Goal: Task Accomplishment & Management: Complete application form

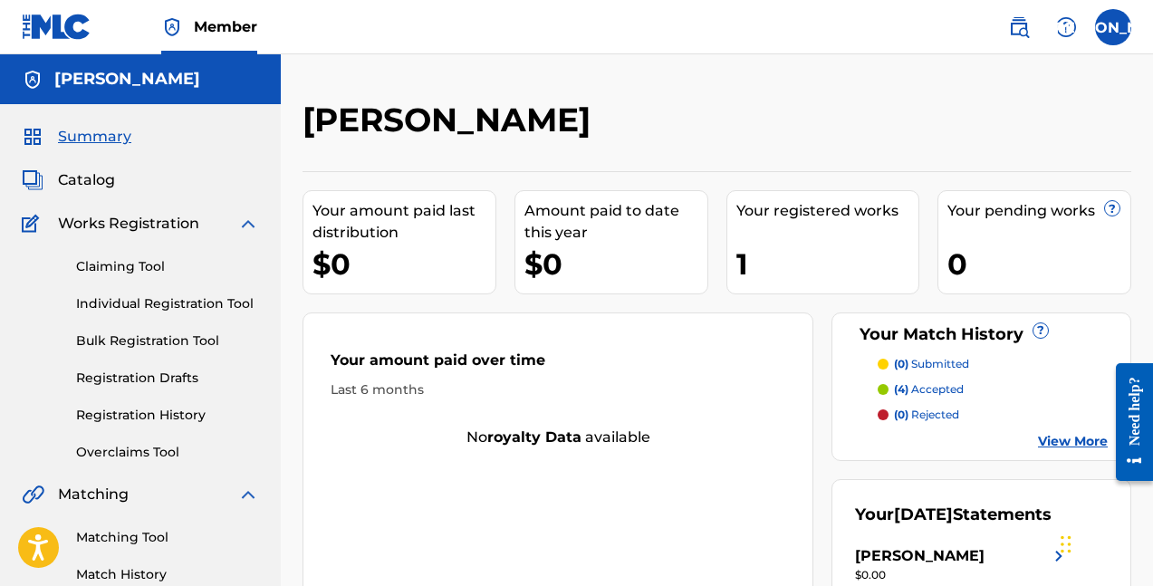
click at [109, 134] on span "Summary" at bounding box center [94, 137] width 73 height 22
click at [91, 183] on span "Catalog" at bounding box center [86, 180] width 57 height 22
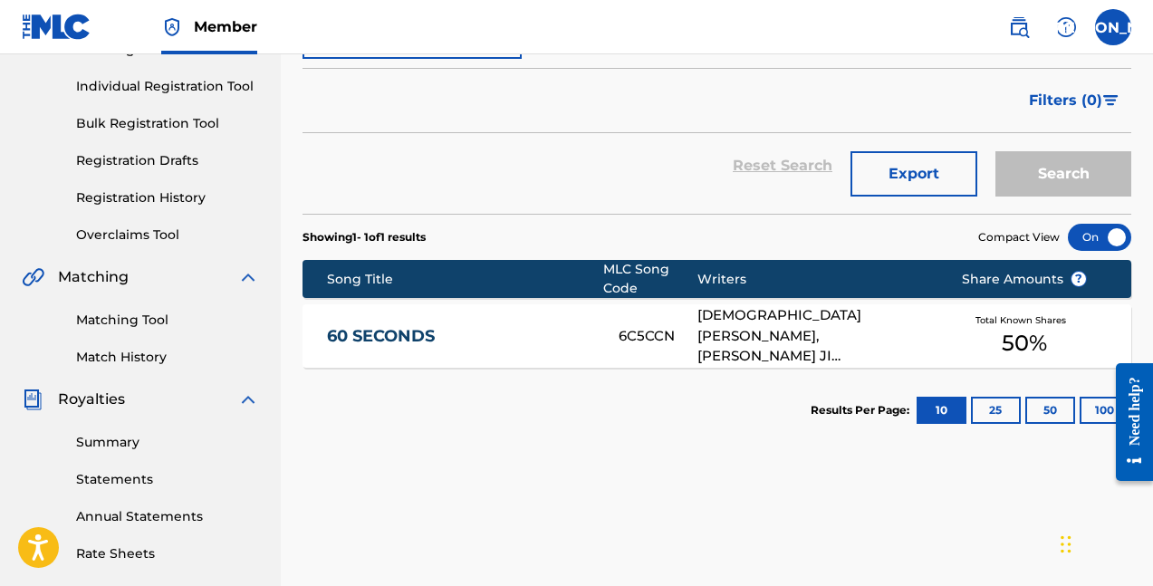
scroll to position [277, 0]
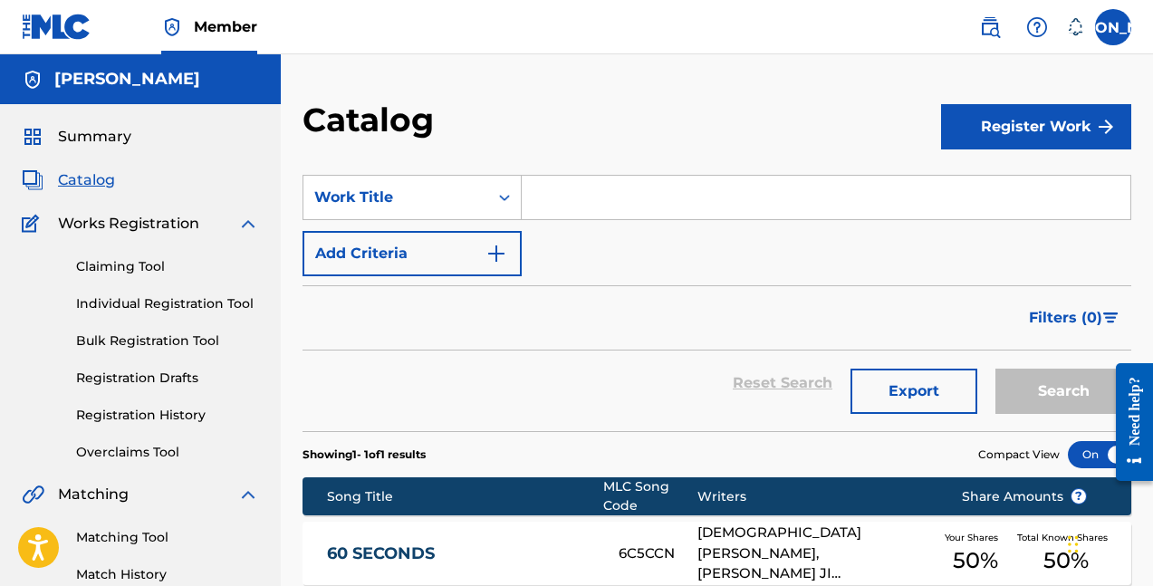
click at [137, 260] on link "Claiming Tool" at bounding box center [167, 266] width 183 height 19
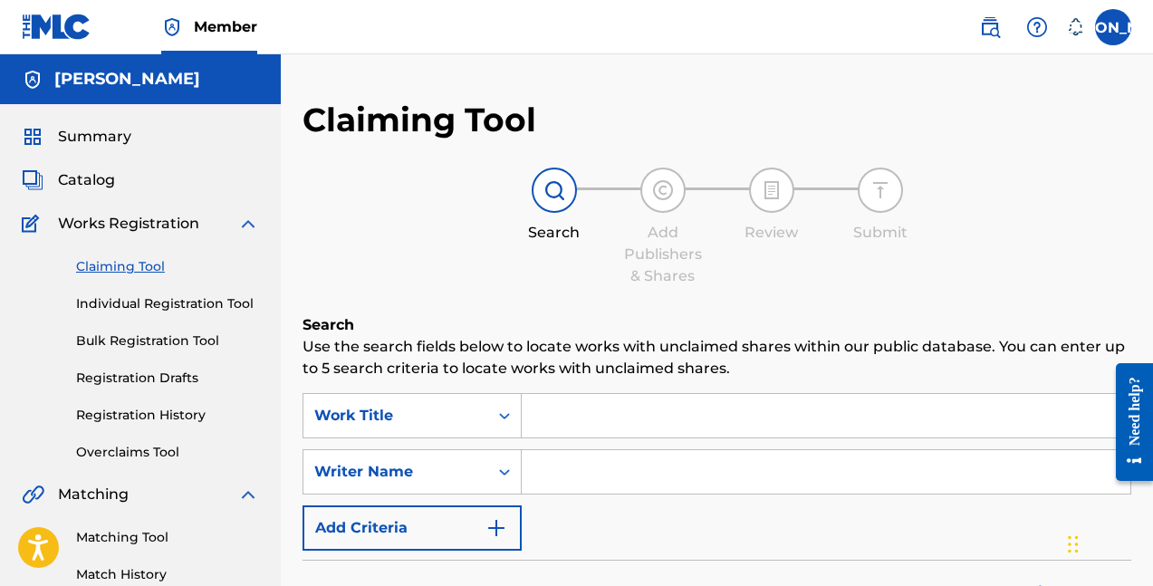
click at [95, 216] on span "Works Registration" at bounding box center [128, 224] width 141 height 22
click at [100, 228] on span "Works Registration" at bounding box center [128, 224] width 141 height 22
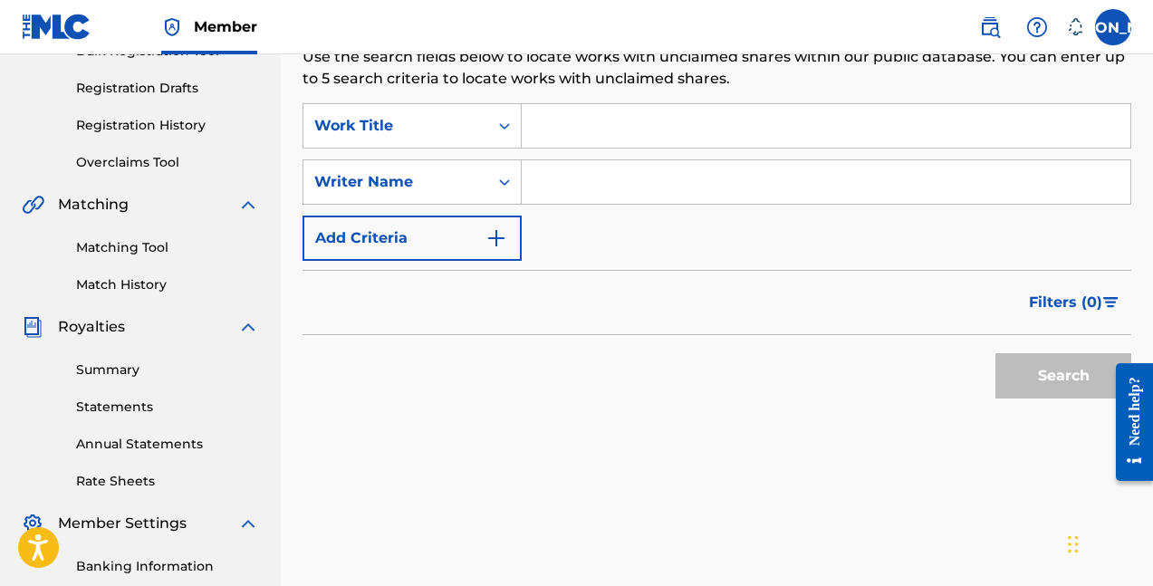
scroll to position [218, 0]
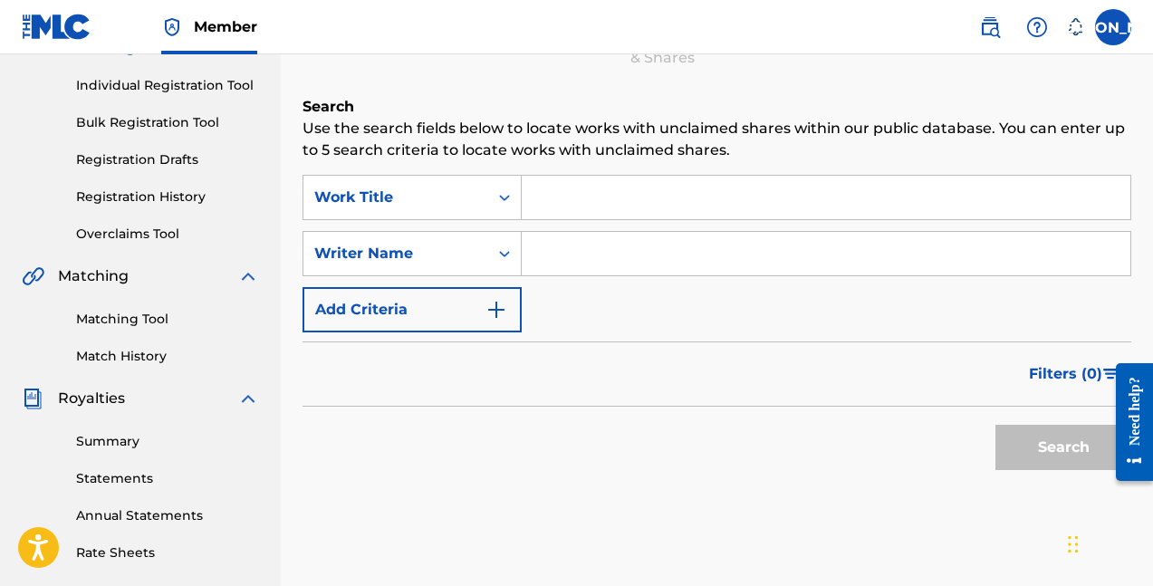
click at [658, 205] on input "Search Form" at bounding box center [826, 197] width 608 height 43
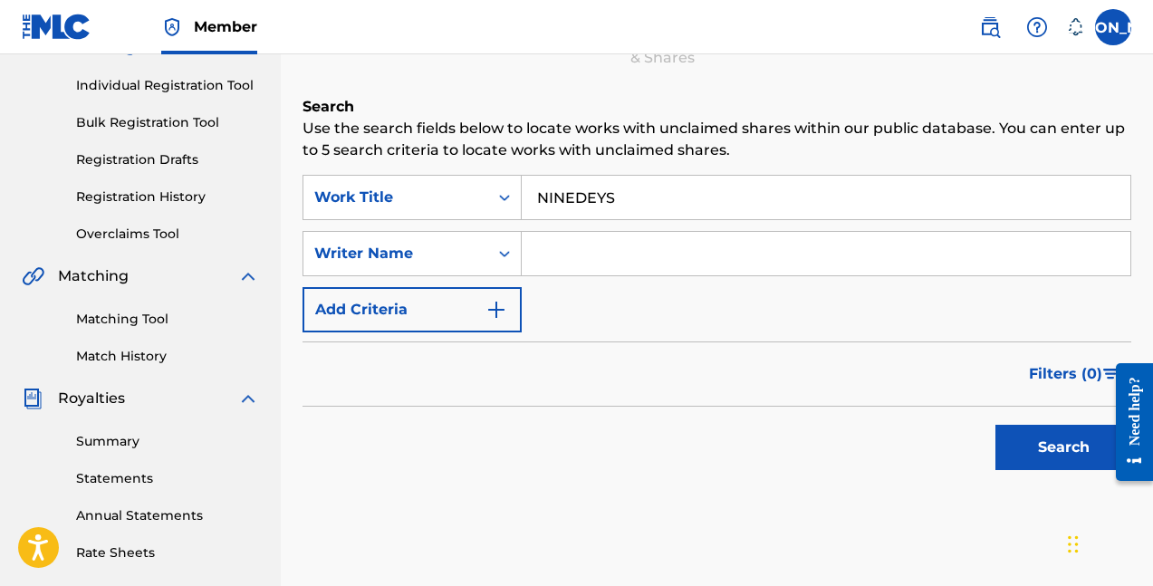
type input "NINEDEYS"
click at [1063, 447] on button "Search" at bounding box center [1063, 447] width 136 height 45
click at [433, 396] on div "Filters ( 0 )" at bounding box center [716, 373] width 829 height 65
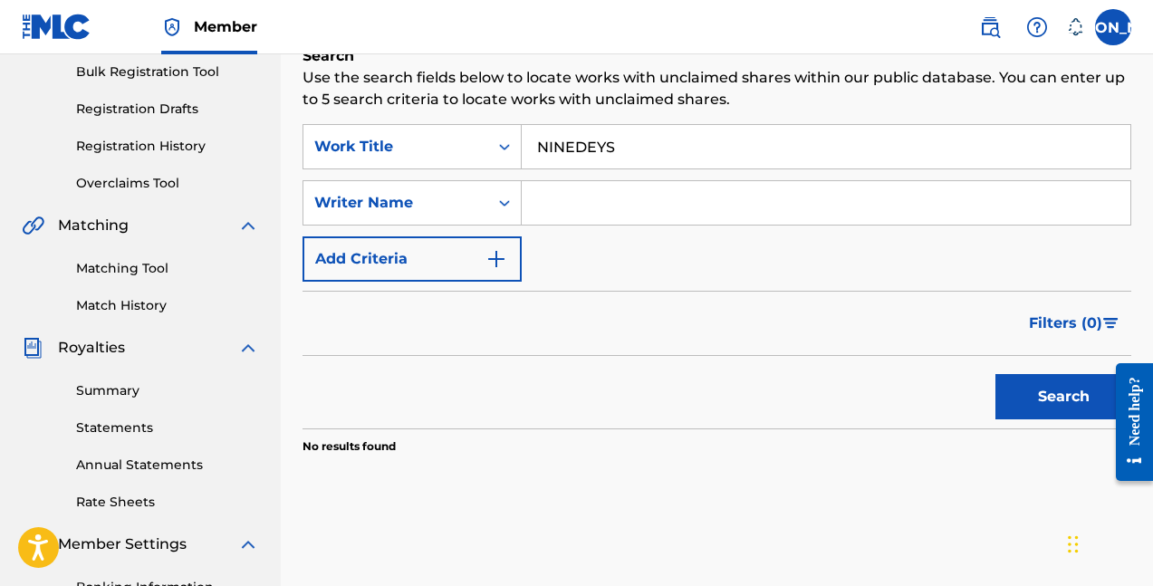
scroll to position [248, 0]
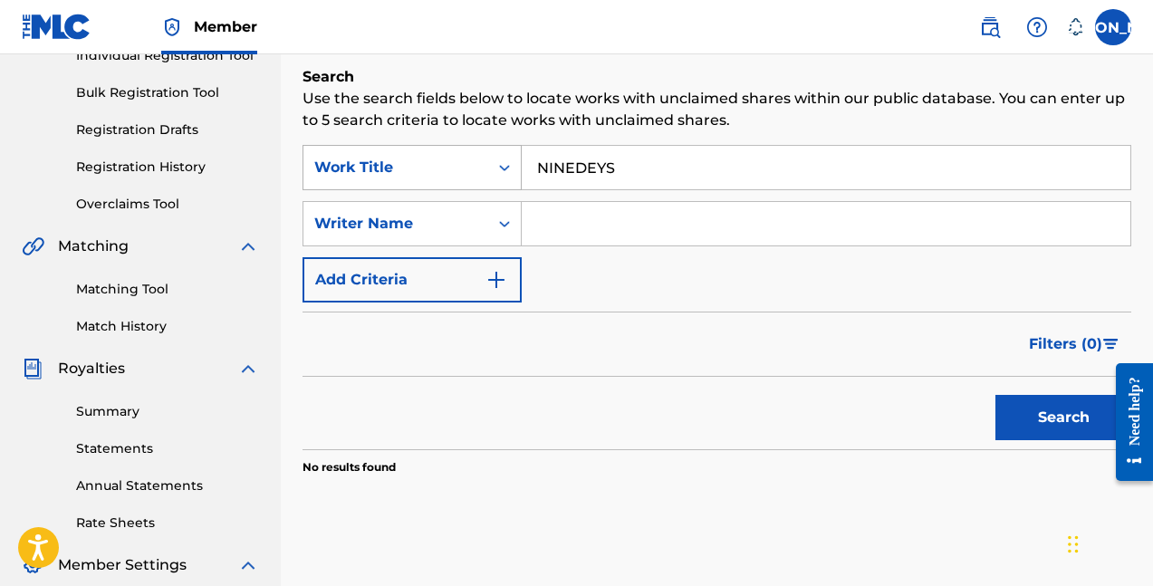
drag, startPoint x: 622, startPoint y: 156, endPoint x: 438, endPoint y: 156, distance: 183.8
click at [439, 156] on div "SearchWithCriteria8a71f445-5f51-483c-99fc-335e2b122869 Work Title NINEDEYS" at bounding box center [716, 167] width 829 height 45
click at [545, 225] on input "Search Form" at bounding box center [826, 223] width 608 height 43
type input "n"
drag, startPoint x: 633, startPoint y: 171, endPoint x: 378, endPoint y: 141, distance: 257.1
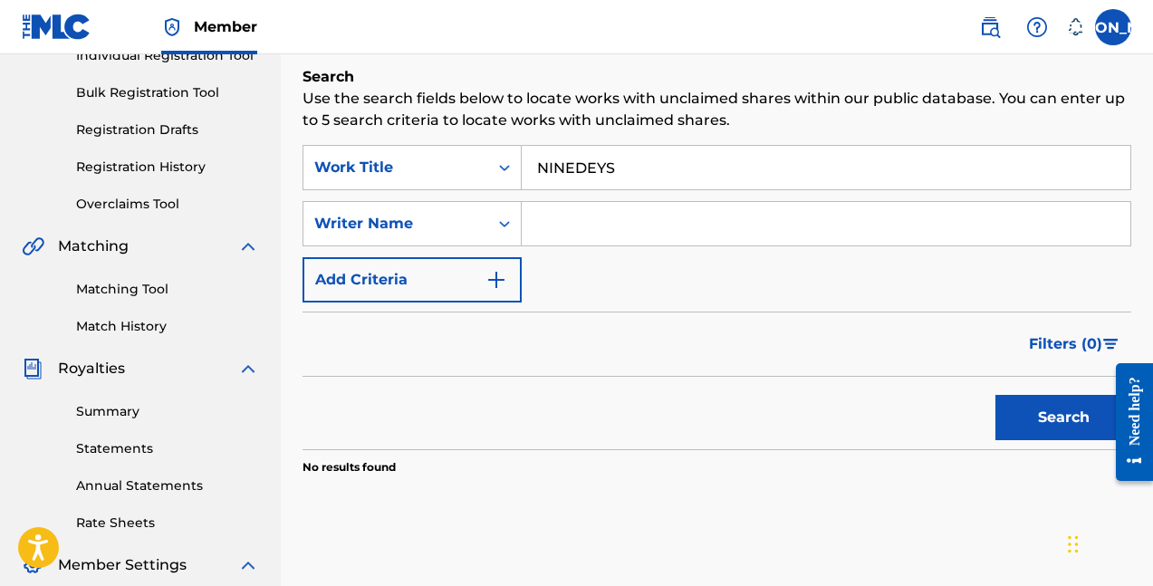
click at [383, 149] on div "SearchWithCriteria8a71f445-5f51-483c-99fc-335e2b122869 Work Title NINEDEYS" at bounding box center [716, 167] width 829 height 45
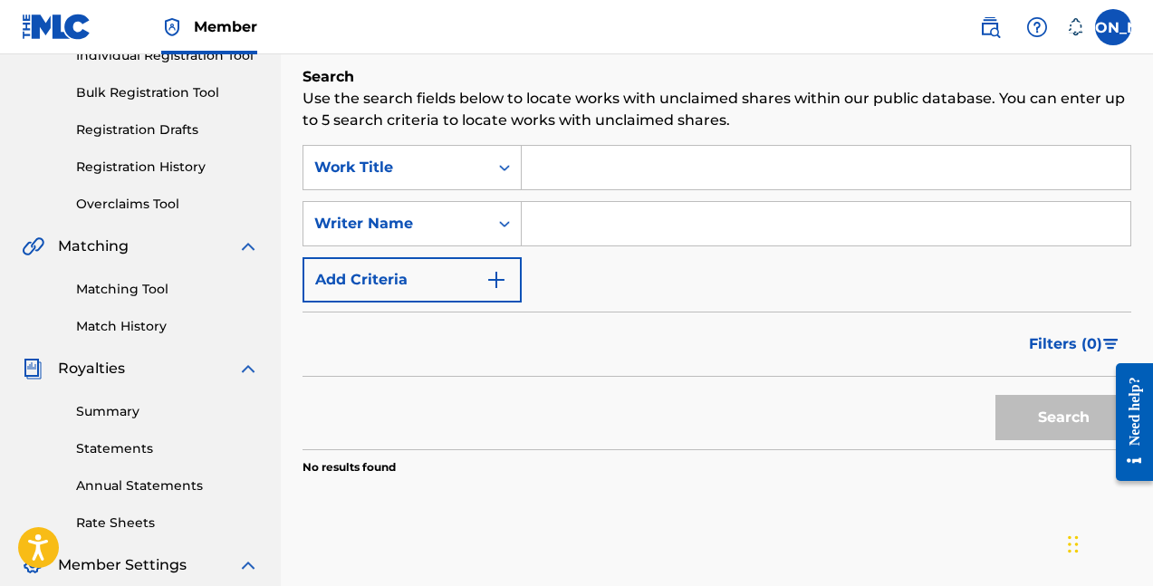
click at [542, 221] on input "Search Form" at bounding box center [826, 223] width 608 height 43
type input "d"
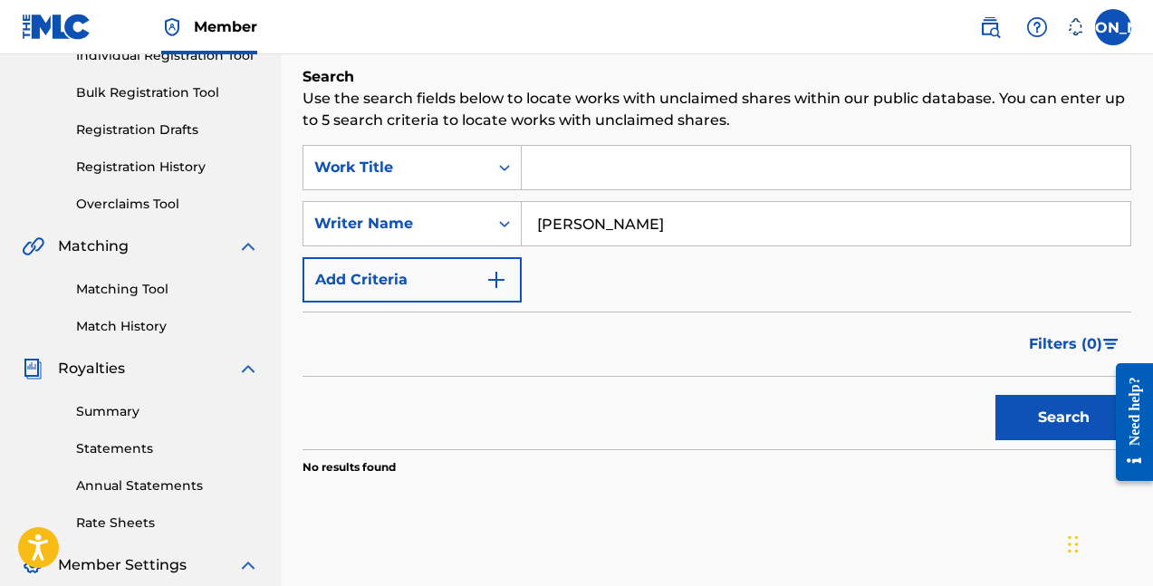
click at [1063, 417] on button "Search" at bounding box center [1063, 417] width 136 height 45
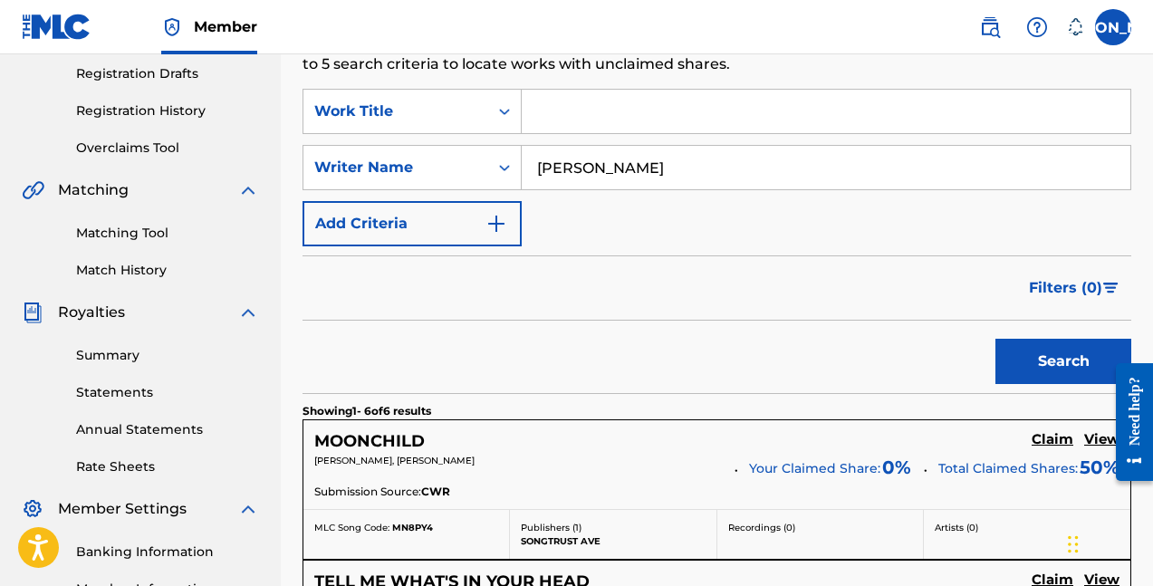
scroll to position [235, 0]
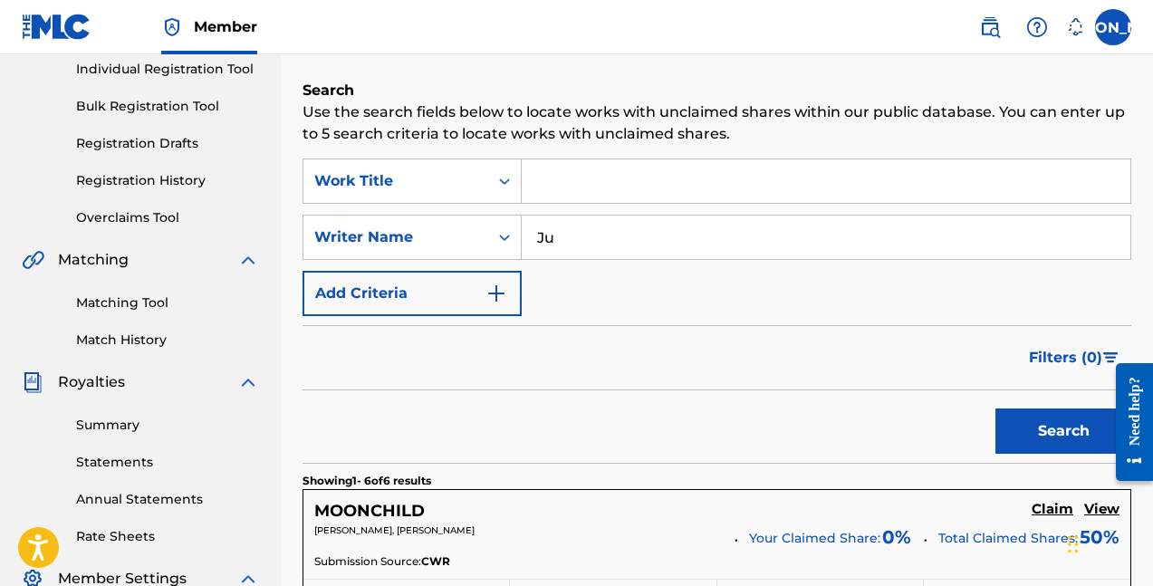
type input "J"
click at [1063, 431] on button "Search" at bounding box center [1063, 430] width 136 height 45
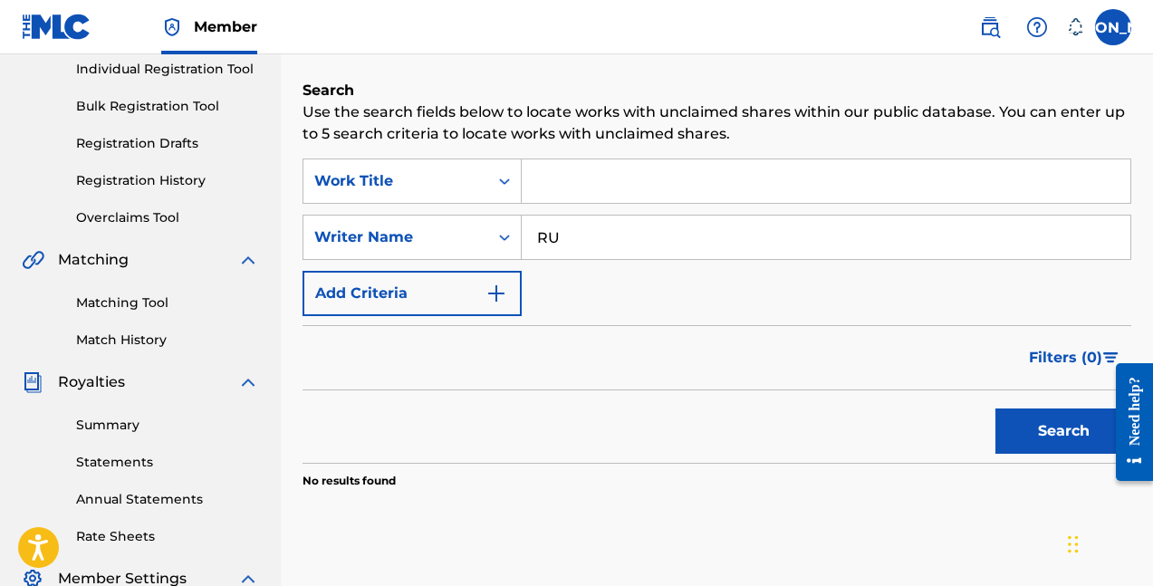
type input "R"
type input "[PERSON_NAME]"
click at [1063, 431] on button "Search" at bounding box center [1063, 430] width 136 height 45
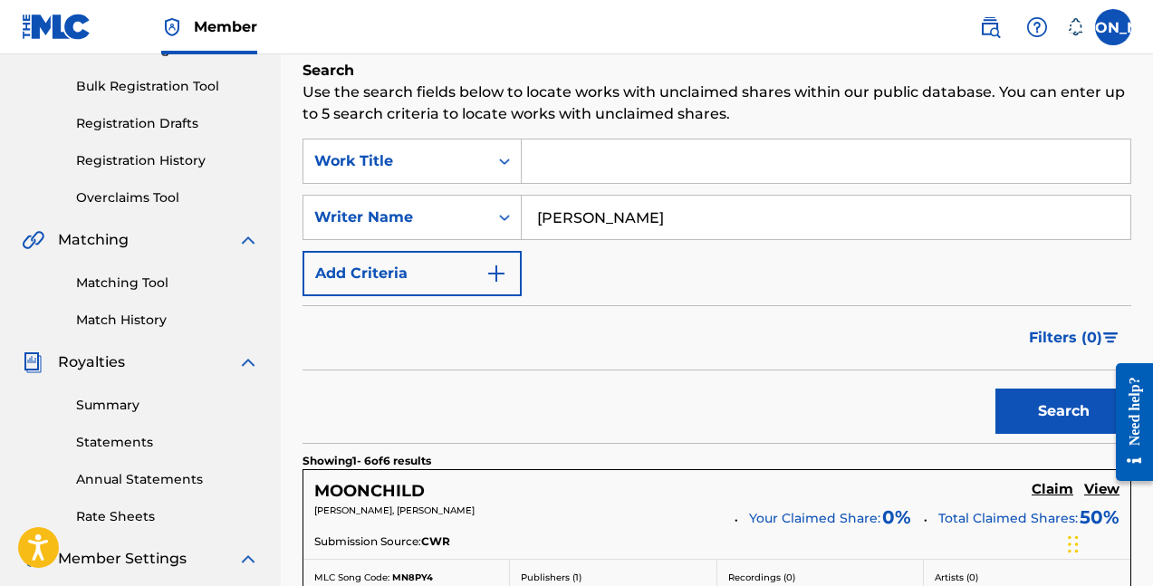
scroll to position [212, 0]
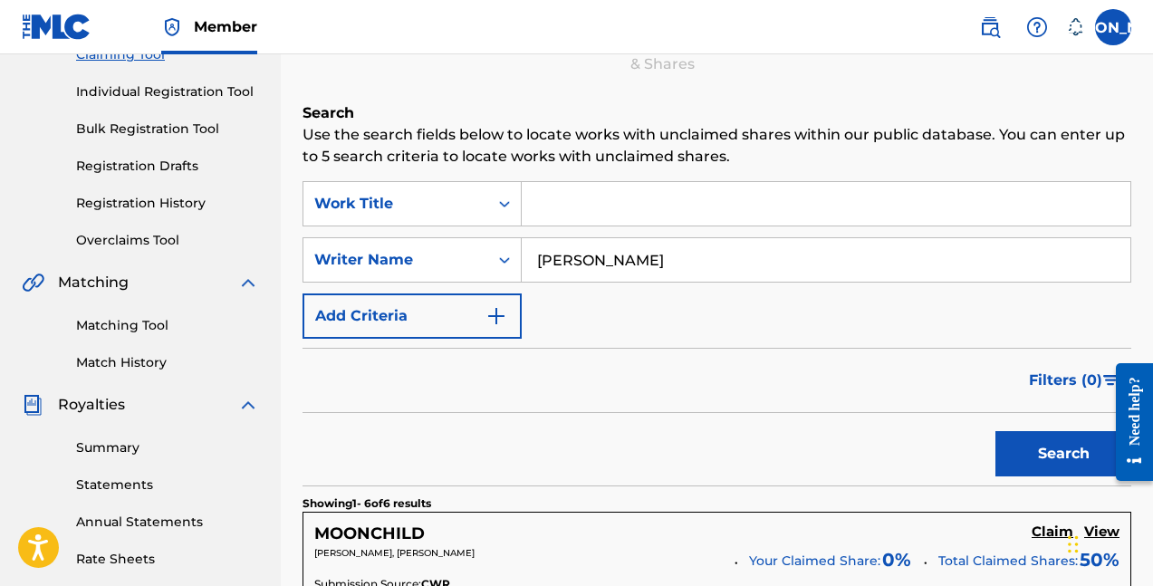
click at [656, 219] on input "Search Form" at bounding box center [826, 203] width 608 height 43
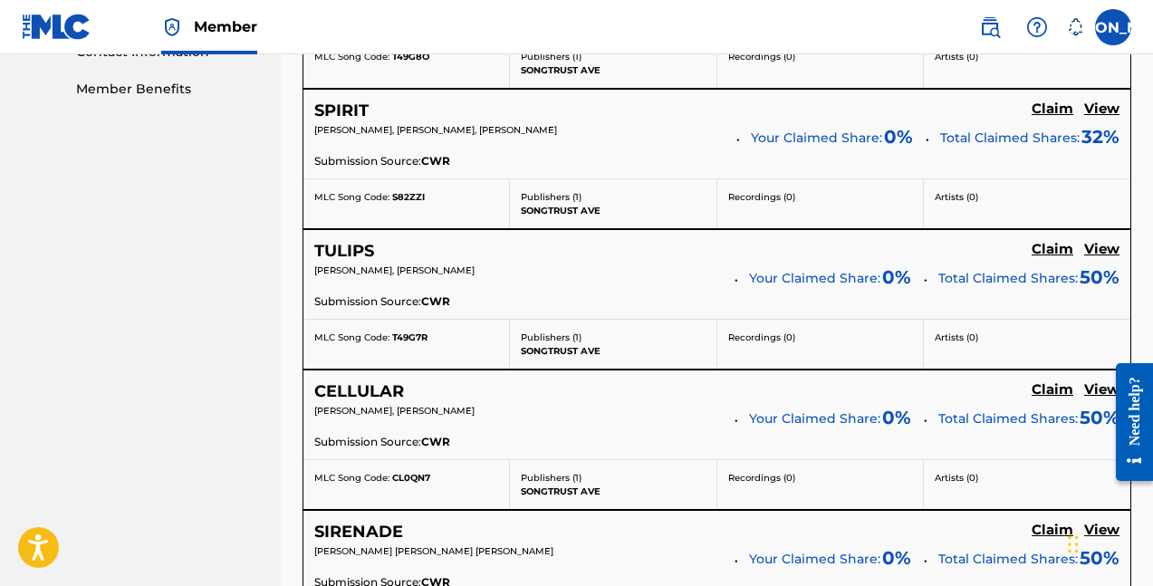
scroll to position [945, 0]
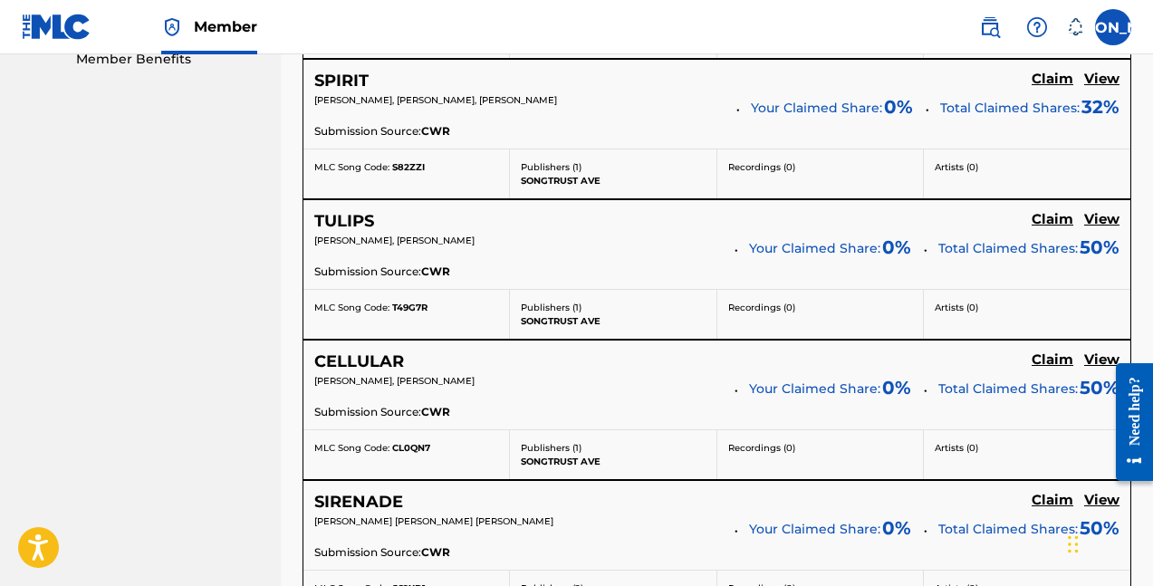
type input "IMTHA"
drag, startPoint x: 311, startPoint y: 381, endPoint x: 432, endPoint y: 378, distance: 121.4
click at [432, 378] on div "CELLULAR Claim View [PERSON_NAME], [GEOGRAPHIC_DATA][PERSON_NAME] Your Claimed …" at bounding box center [716, 384] width 827 height 89
copy span "[PERSON_NAME]"
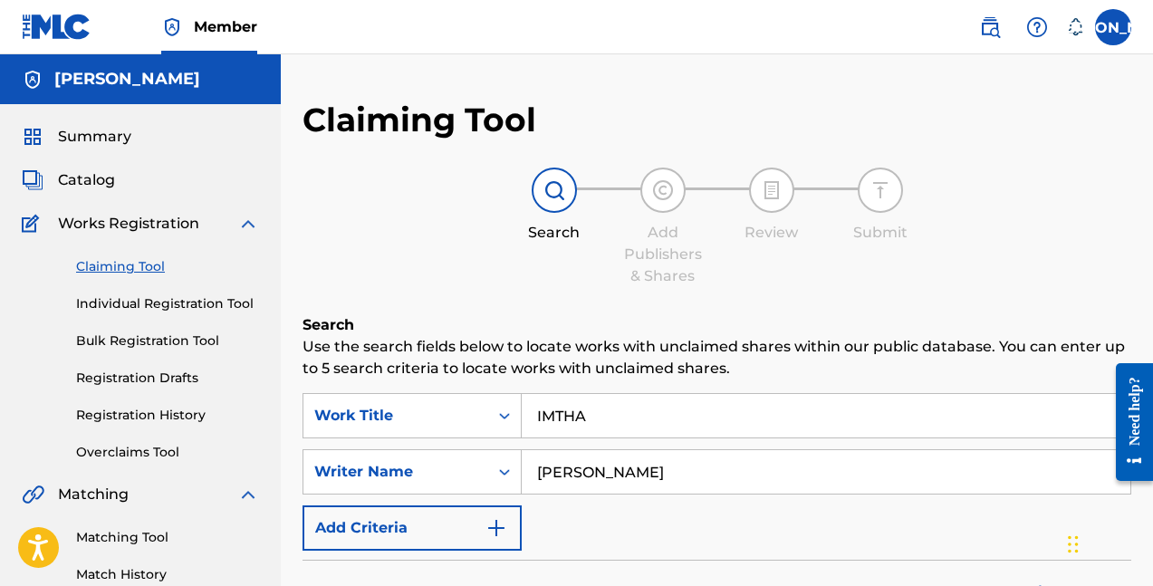
scroll to position [0, 0]
click at [122, 264] on link "Claiming Tool" at bounding box center [167, 266] width 183 height 19
click at [88, 187] on span "Catalog" at bounding box center [86, 180] width 57 height 22
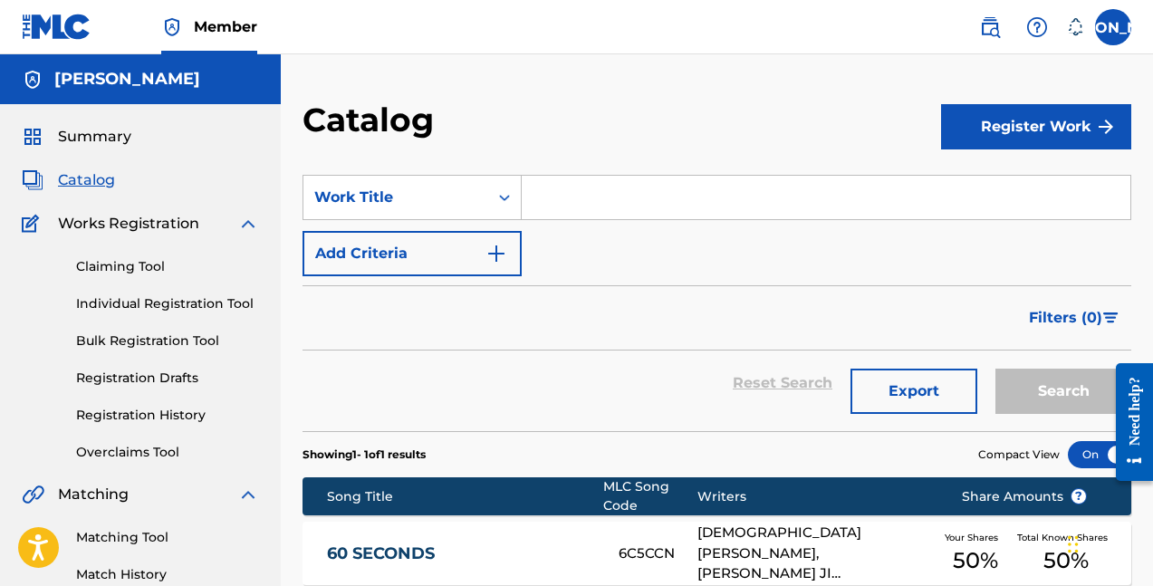
click at [1016, 147] on button "Register Work" at bounding box center [1036, 126] width 190 height 45
click at [886, 196] on input "Search Form" at bounding box center [826, 197] width 608 height 43
click at [1067, 120] on button "Register Work" at bounding box center [1036, 126] width 190 height 45
click at [798, 199] on input "Search Form" at bounding box center [826, 197] width 608 height 43
click at [790, 213] on input "Search Form" at bounding box center [826, 197] width 608 height 43
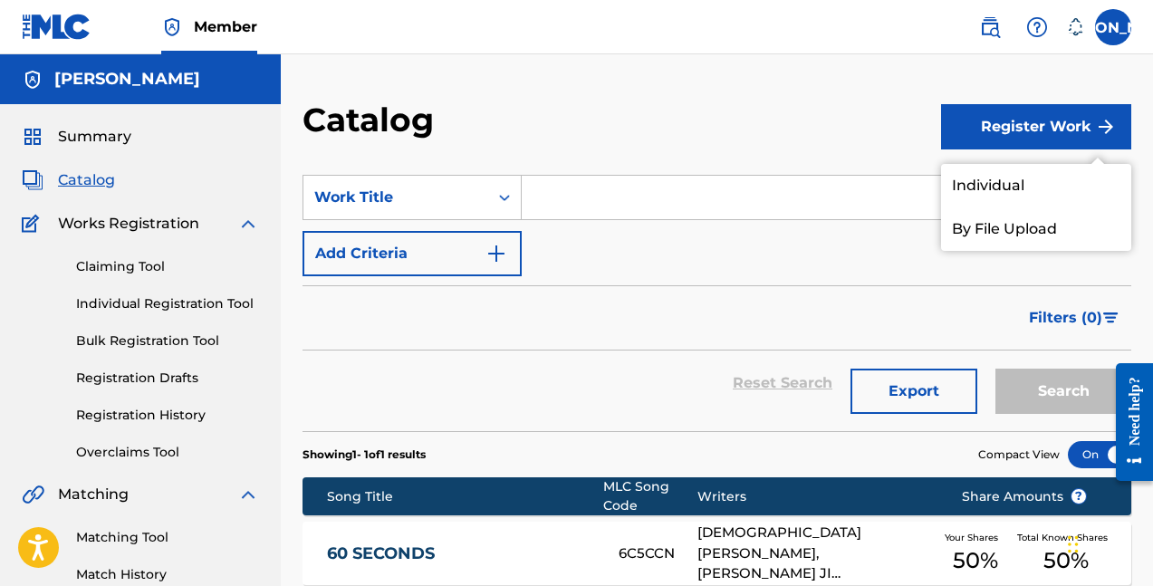
paste input "[PERSON_NAME]"
type input "[PERSON_NAME]"
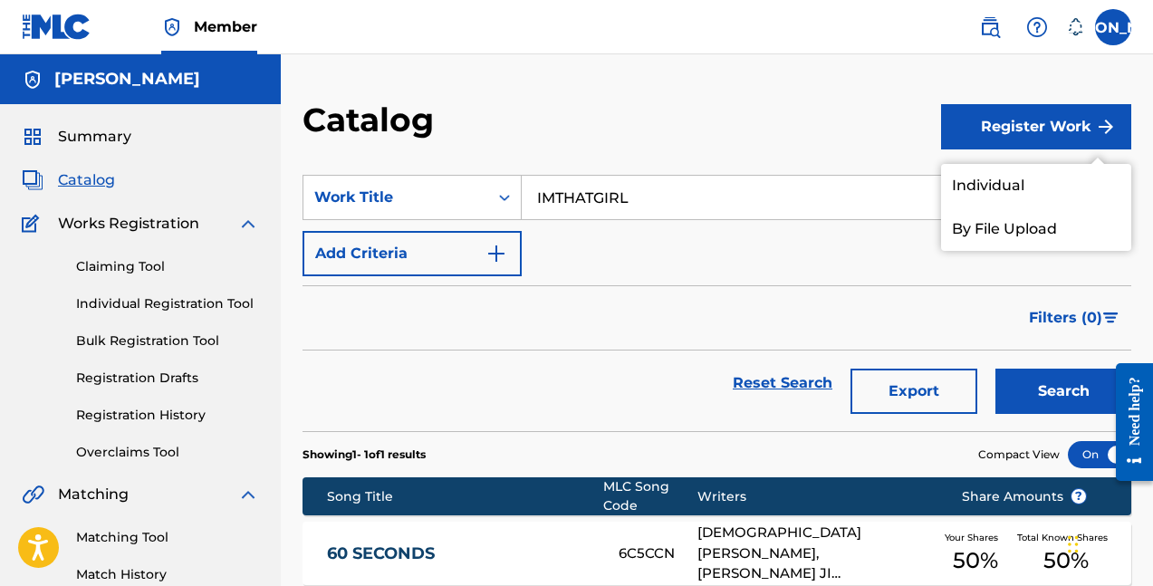
type input "IMTHATGIRL"
click at [1063, 391] on button "Search" at bounding box center [1063, 391] width 136 height 45
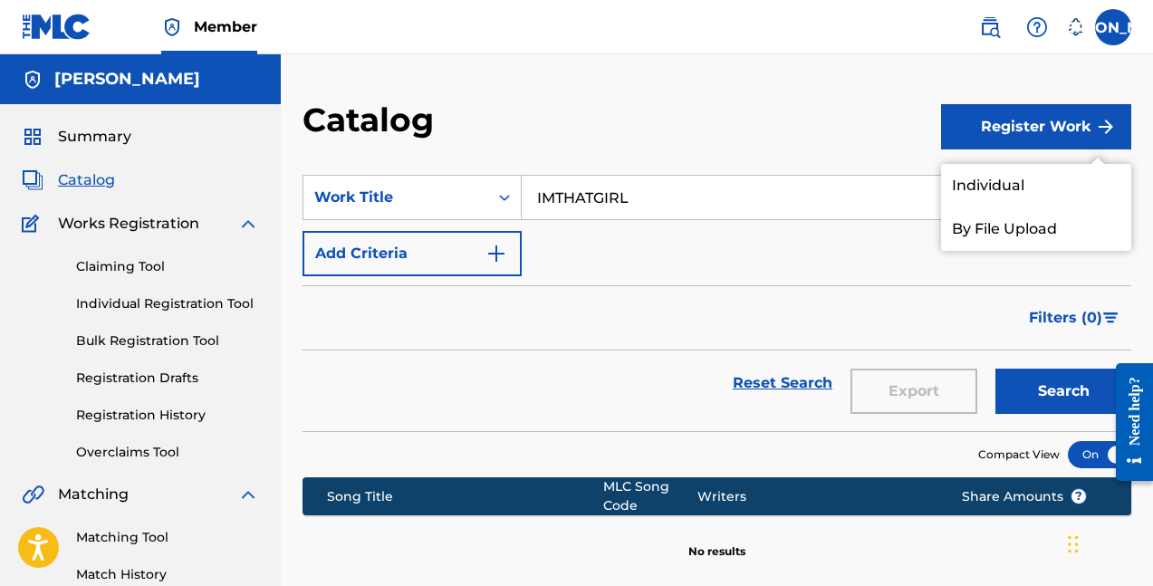
click at [787, 302] on div "Filters ( 0 )" at bounding box center [716, 317] width 829 height 65
click at [980, 125] on button "Register Work" at bounding box center [1036, 126] width 190 height 45
click at [833, 208] on input "IMTHATGIRL" at bounding box center [826, 197] width 608 height 43
click at [447, 239] on button "Add Criteria" at bounding box center [411, 253] width 219 height 45
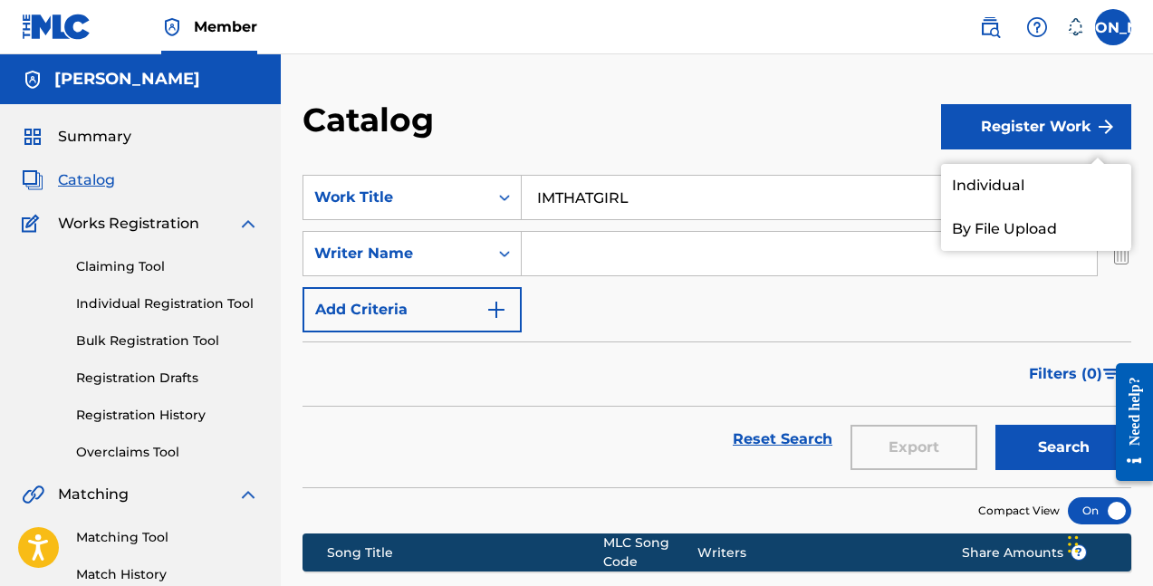
click at [1059, 144] on button "Register Work" at bounding box center [1036, 126] width 190 height 45
click at [942, 316] on div "SearchWithCriteria0cf777af-9abb-4c10-8075-b80daf987984 Work Title IMTHATGIRL Se…" at bounding box center [716, 254] width 829 height 158
click at [941, 317] on div "SearchWithCriteria0cf777af-9abb-4c10-8075-b80daf987984 Work Title IMTHATGIRL Se…" at bounding box center [716, 254] width 829 height 158
click at [1127, 94] on div "Catalog Register Work Individual By File Upload SearchWithCriteria0cf777af-9abb…" at bounding box center [717, 545] width 872 height 982
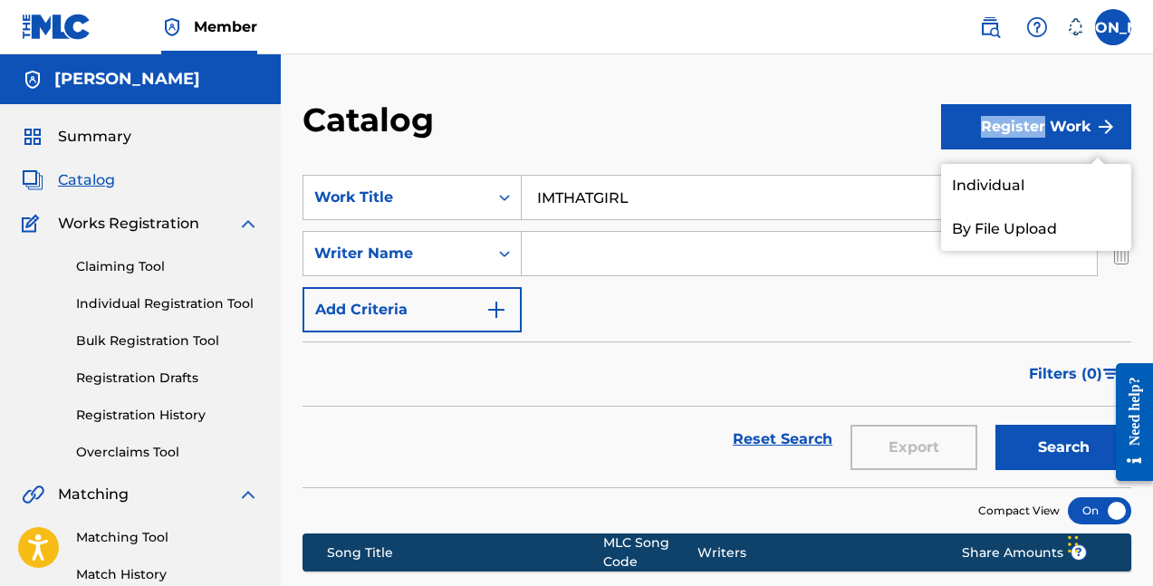
click at [995, 113] on button "Register Work" at bounding box center [1036, 126] width 190 height 45
